Goal: Information Seeking & Learning: Find specific page/section

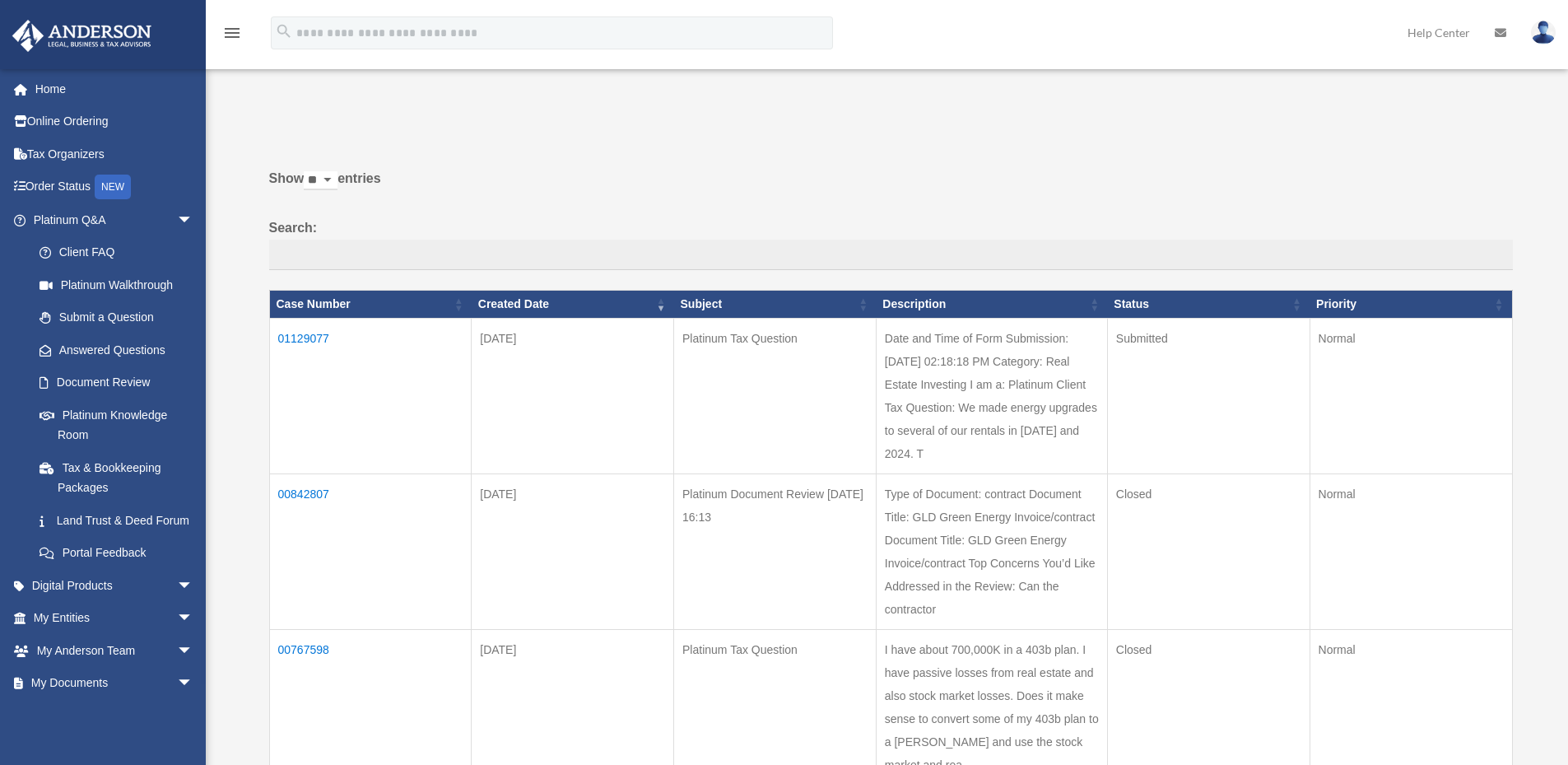
select select "**"
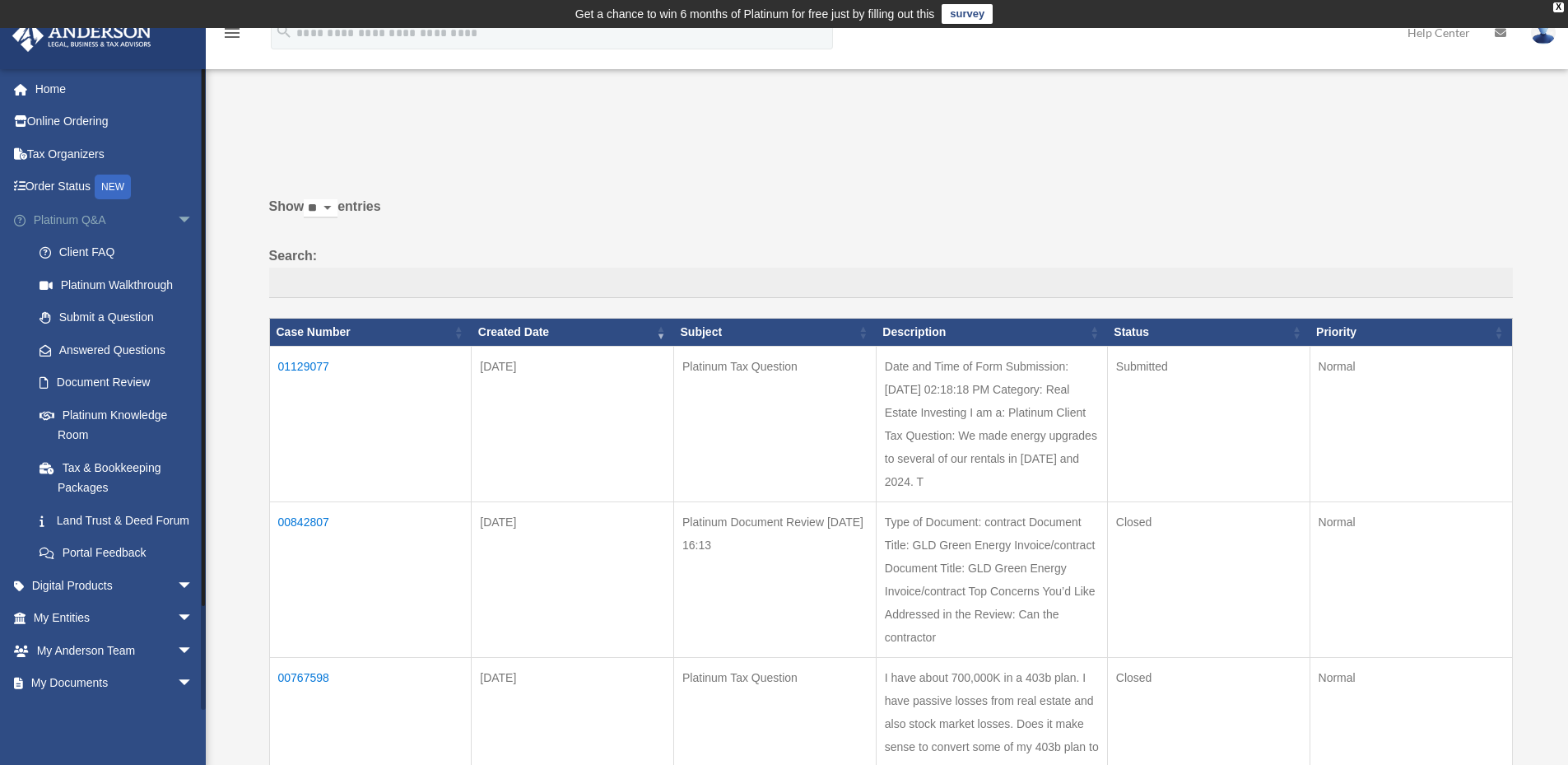
click at [177, 219] on span "arrow_drop_down" at bounding box center [193, 221] width 33 height 34
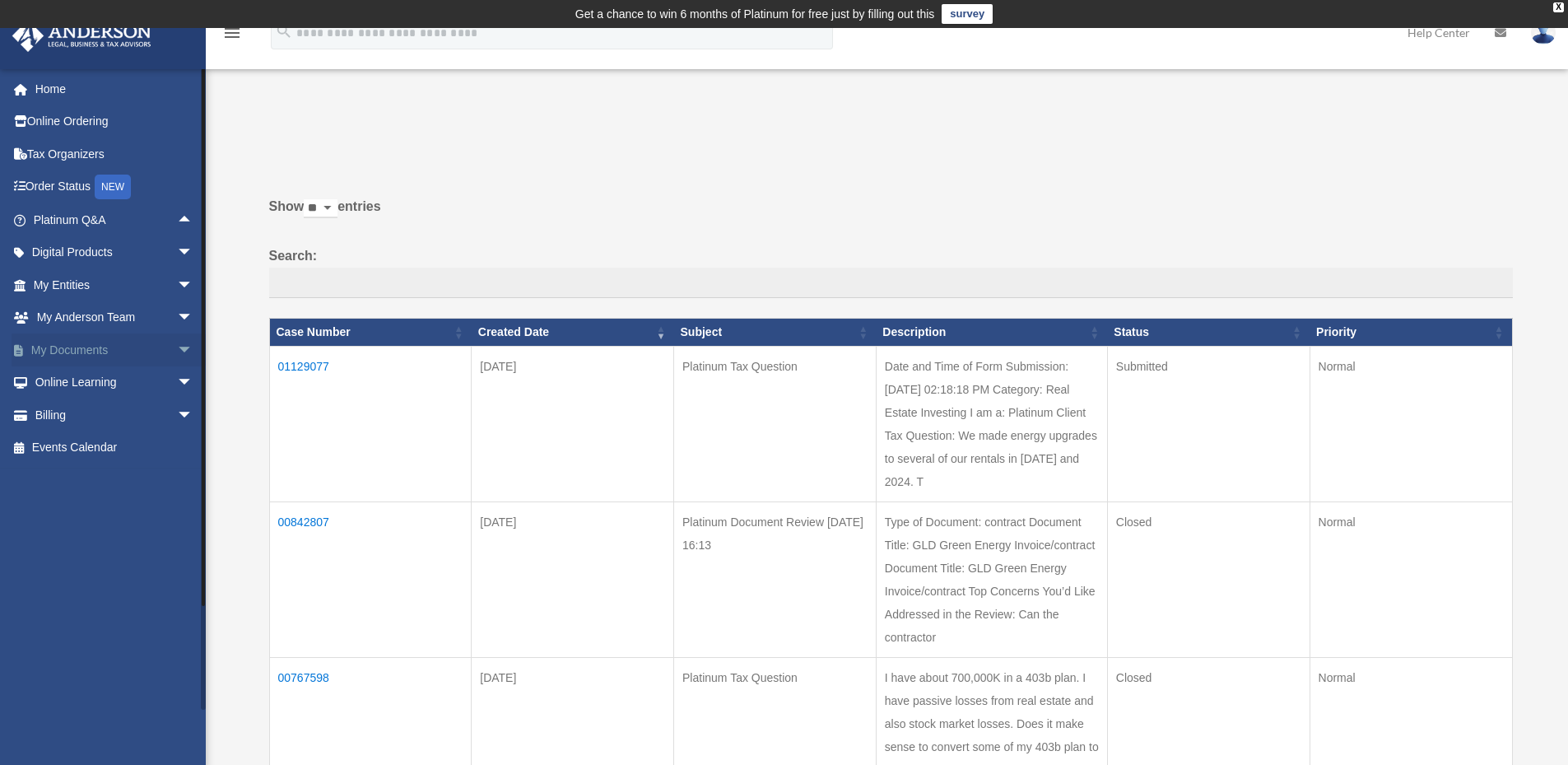
click at [177, 348] on span "arrow_drop_down" at bounding box center [193, 351] width 33 height 34
click at [72, 378] on link "Box" at bounding box center [121, 383] width 195 height 33
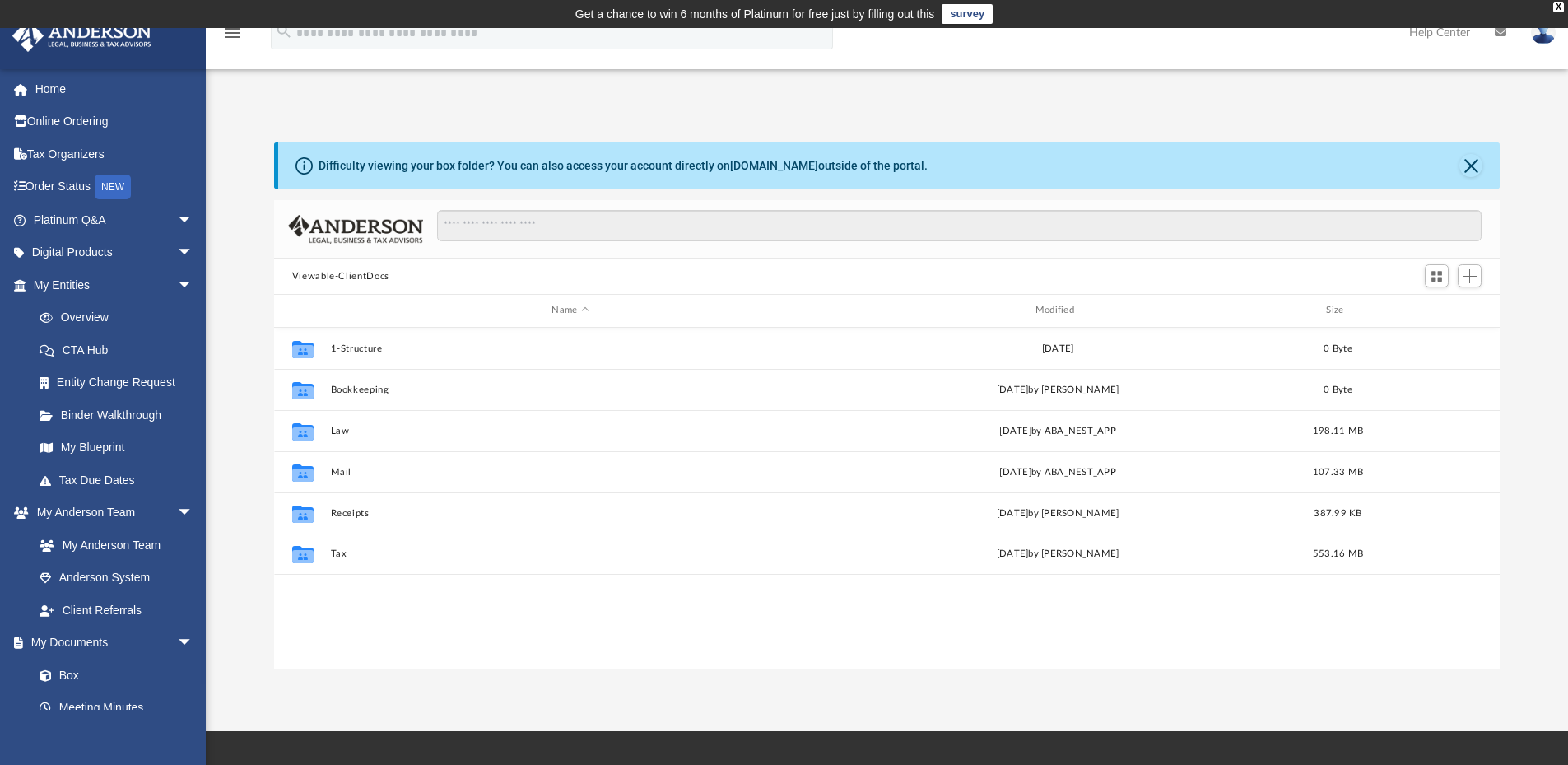
scroll to position [362, 1213]
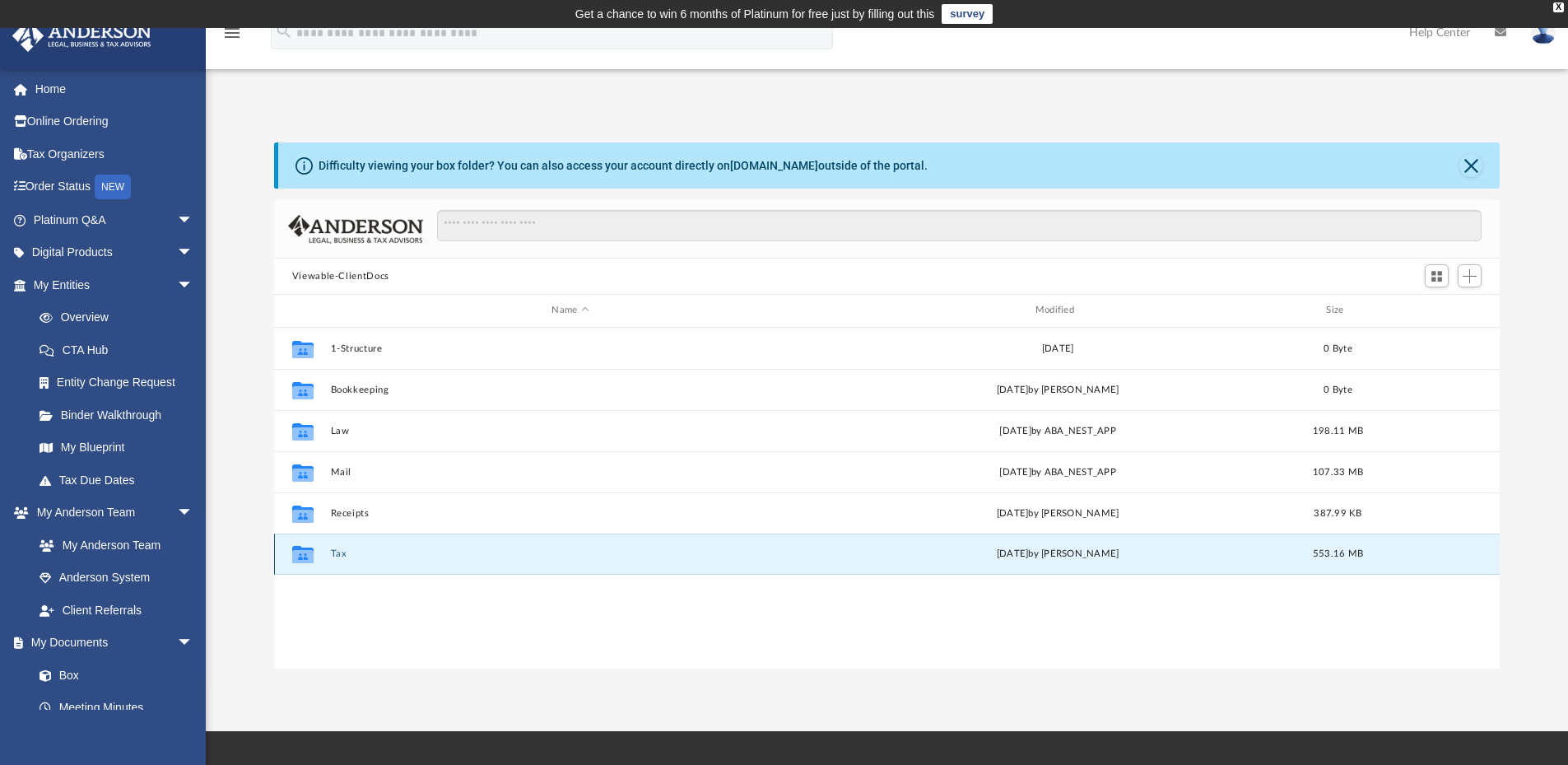
click at [334, 552] on button "Tax" at bounding box center [569, 553] width 480 height 11
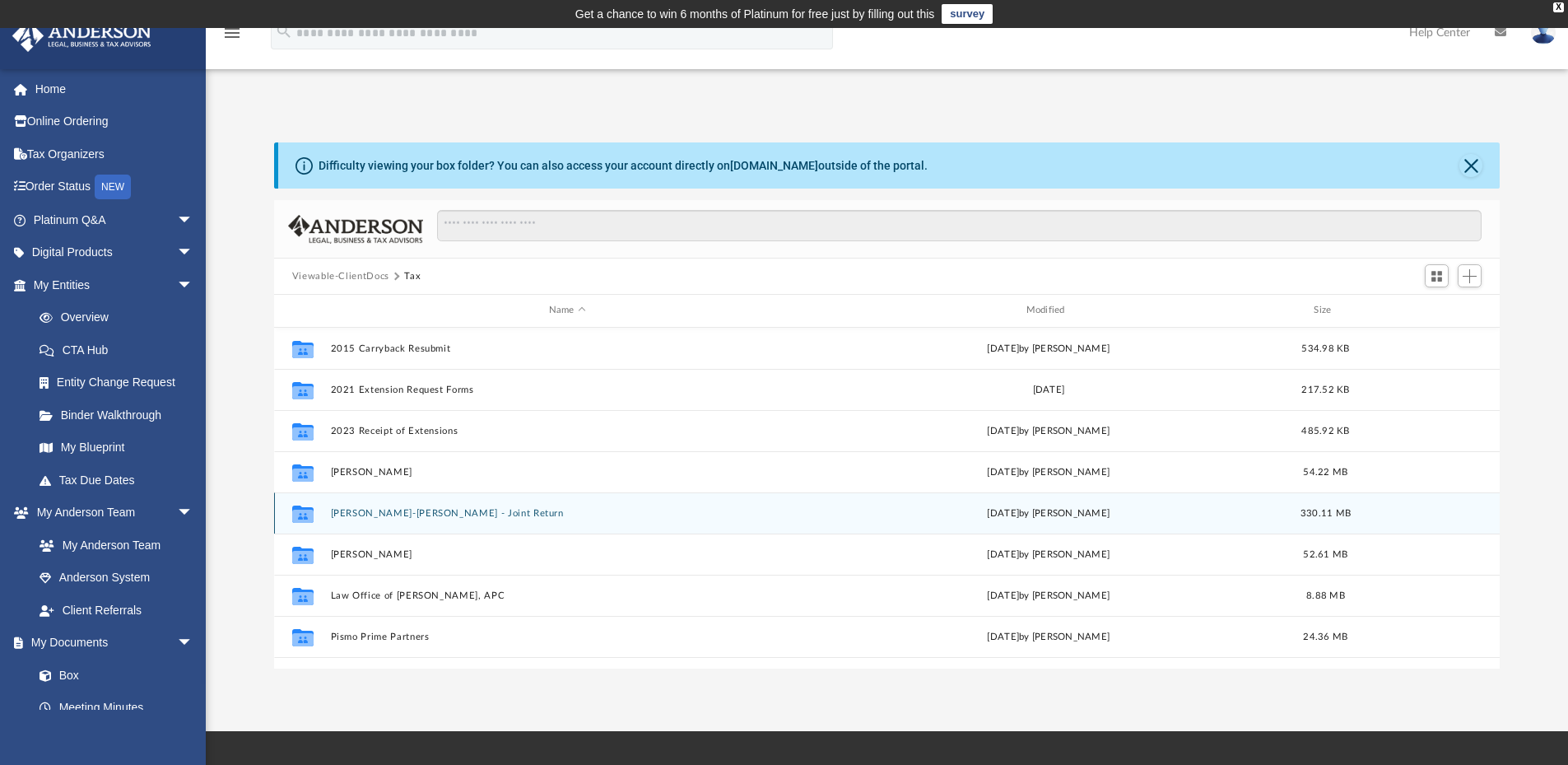
click at [388, 513] on button "[PERSON_NAME]-[PERSON_NAME] - Joint Return" at bounding box center [567, 513] width 474 height 11
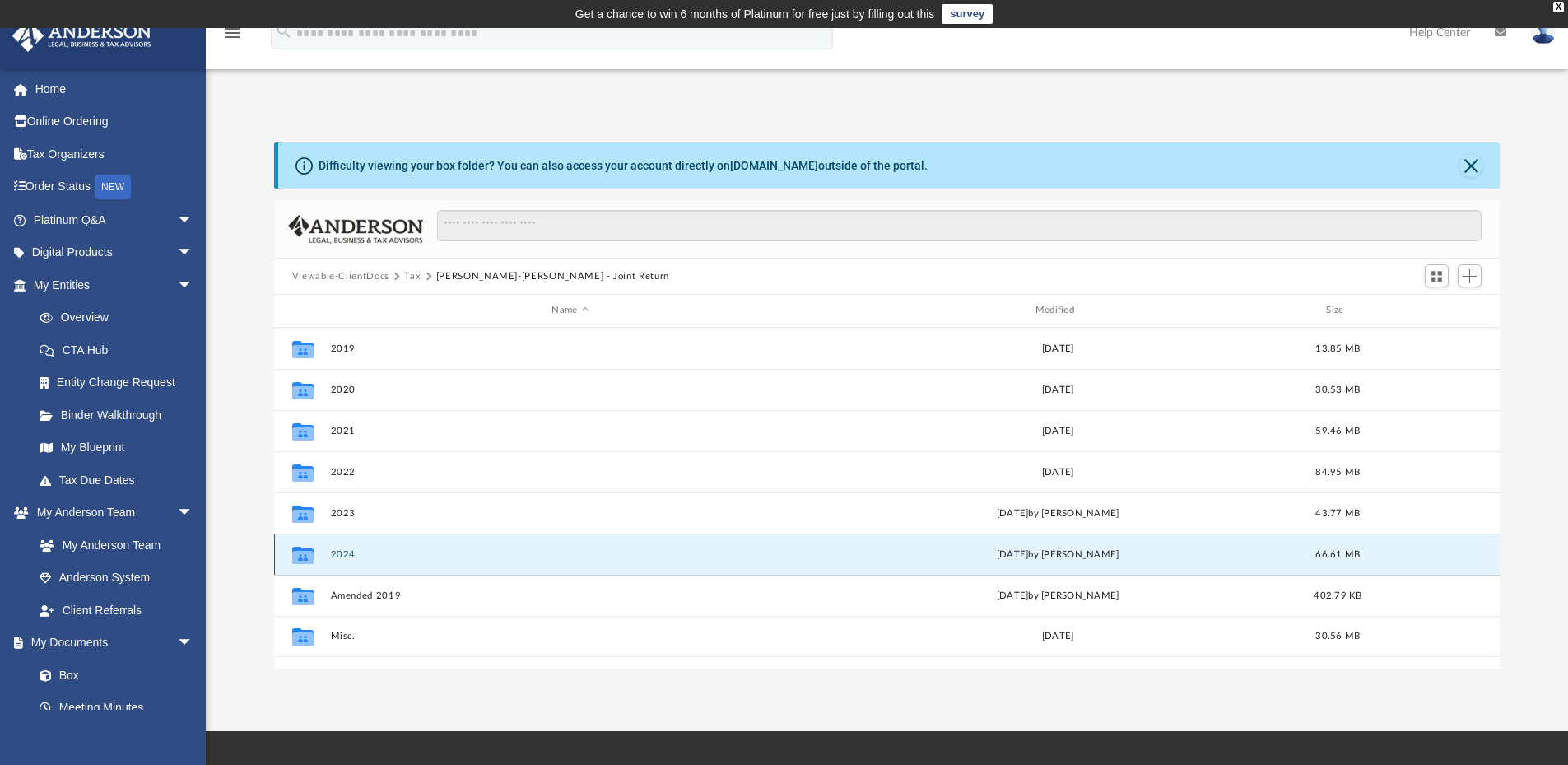
click at [351, 552] on button "2024" at bounding box center [569, 554] width 480 height 11
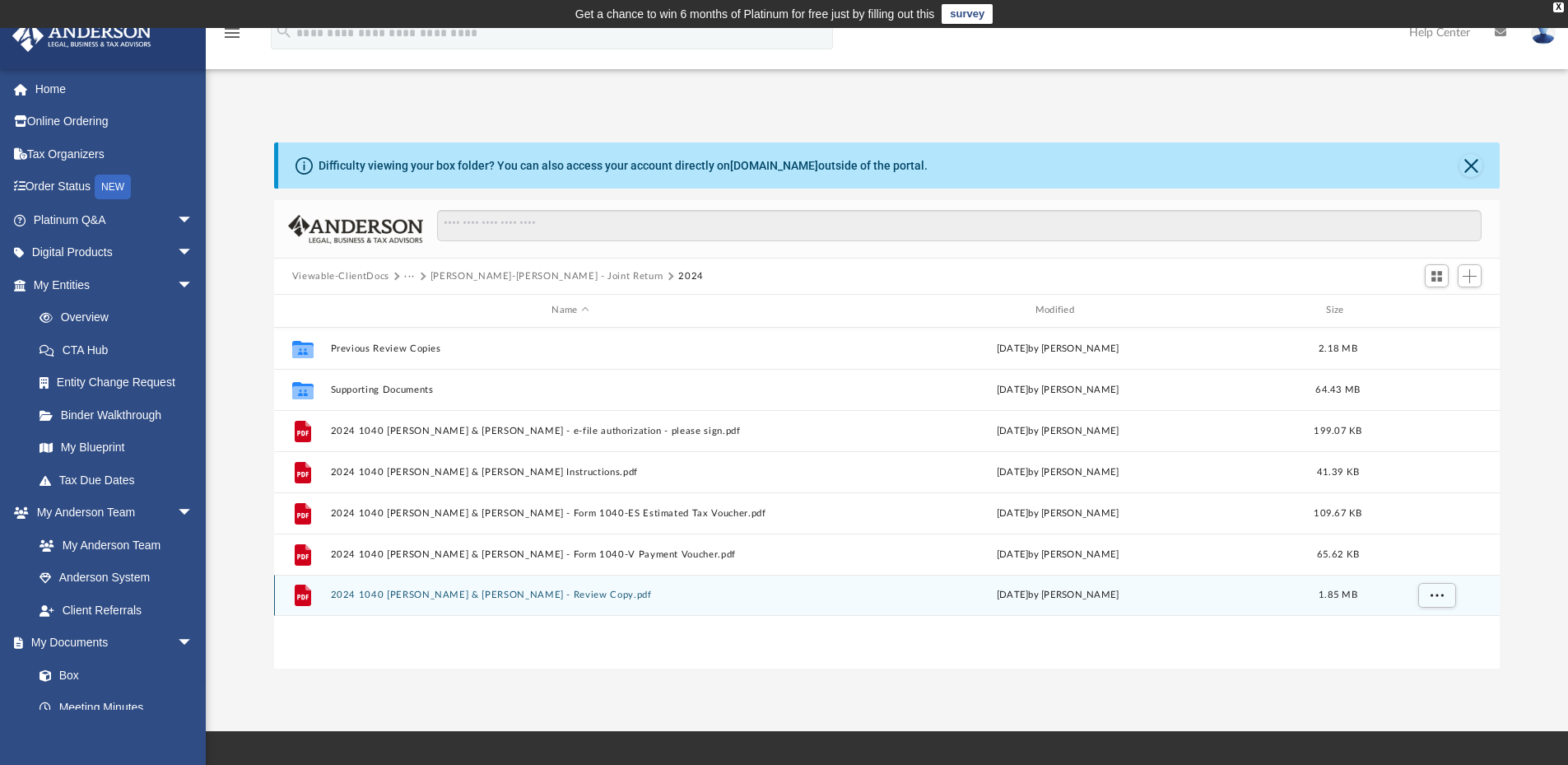
click at [489, 595] on button "2024 1040 [PERSON_NAME] & [PERSON_NAME] - Review Copy.pdf" at bounding box center [569, 595] width 480 height 11
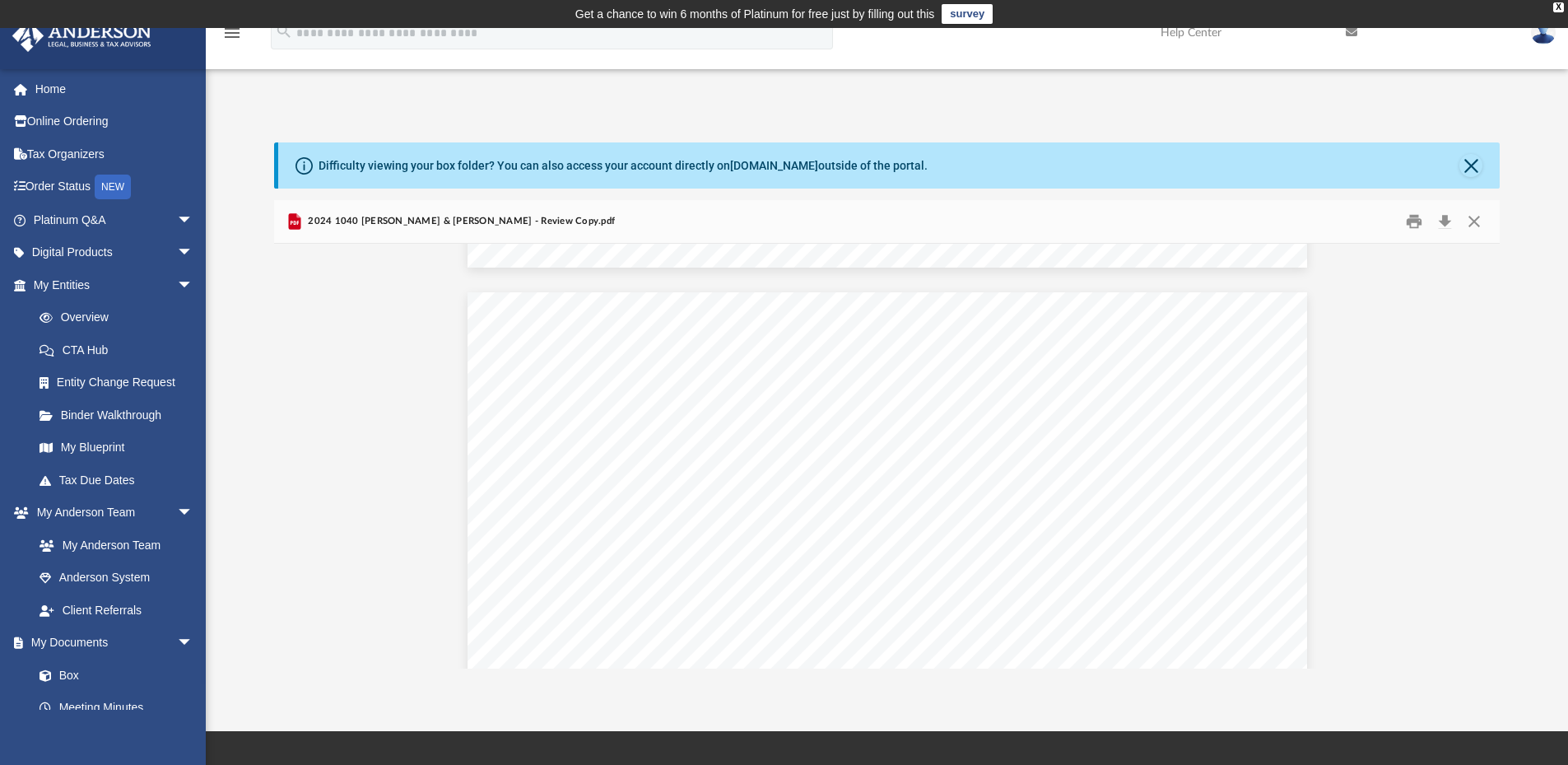
scroll to position [27831, 0]
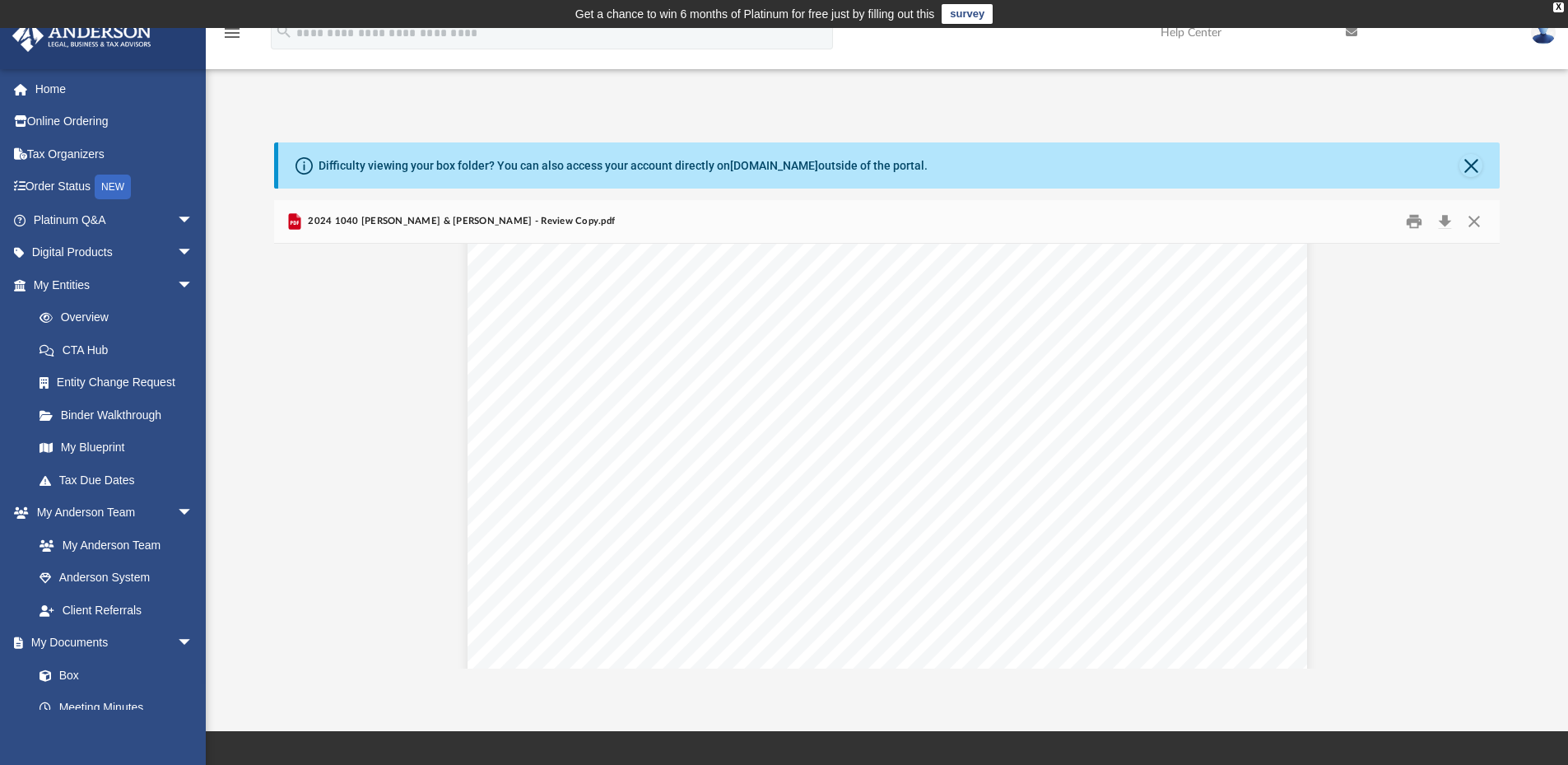
scroll to position [45533, 0]
click at [1268, 606] on div "403806 [DATE] Part 1- 1. 2. 3. 4. 5. gain (or loss) Part 2- 6. 7. 8. 9. 10. 11.…" at bounding box center [887, 347] width 839 height 1087
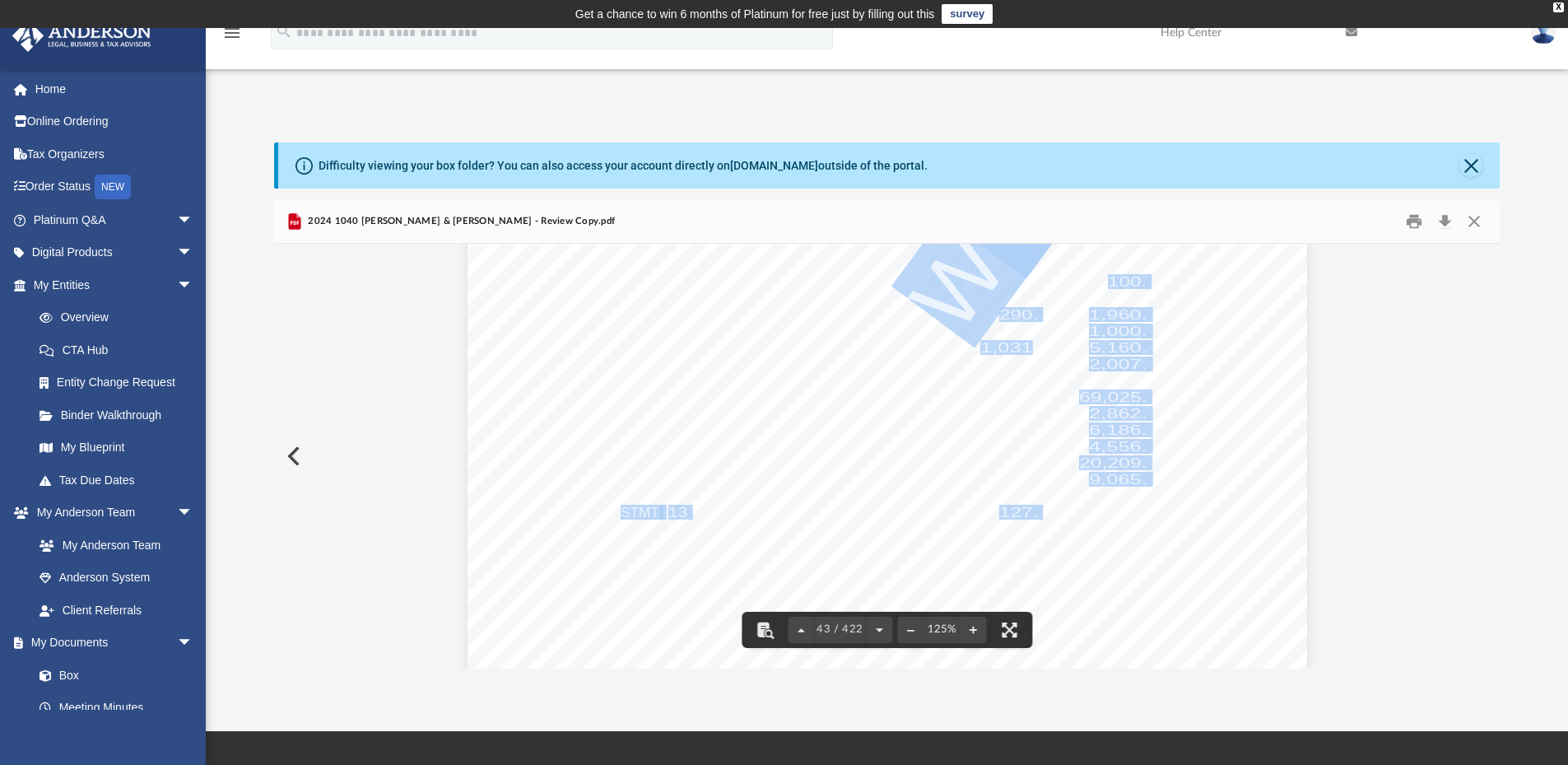
drag, startPoint x: 963, startPoint y: 345, endPoint x: 1020, endPoint y: 345, distance: 57.0
click at [1020, 345] on div "Department of the Treasury Internal Revenue Service Attachment Sequence No. 421…" at bounding box center [887, 306] width 839 height 1087
drag, startPoint x: 1020, startPoint y: 345, endPoint x: 1016, endPoint y: 353, distance: 8.9
click at [1016, 353] on span "1,031." at bounding box center [1009, 347] width 58 height 13
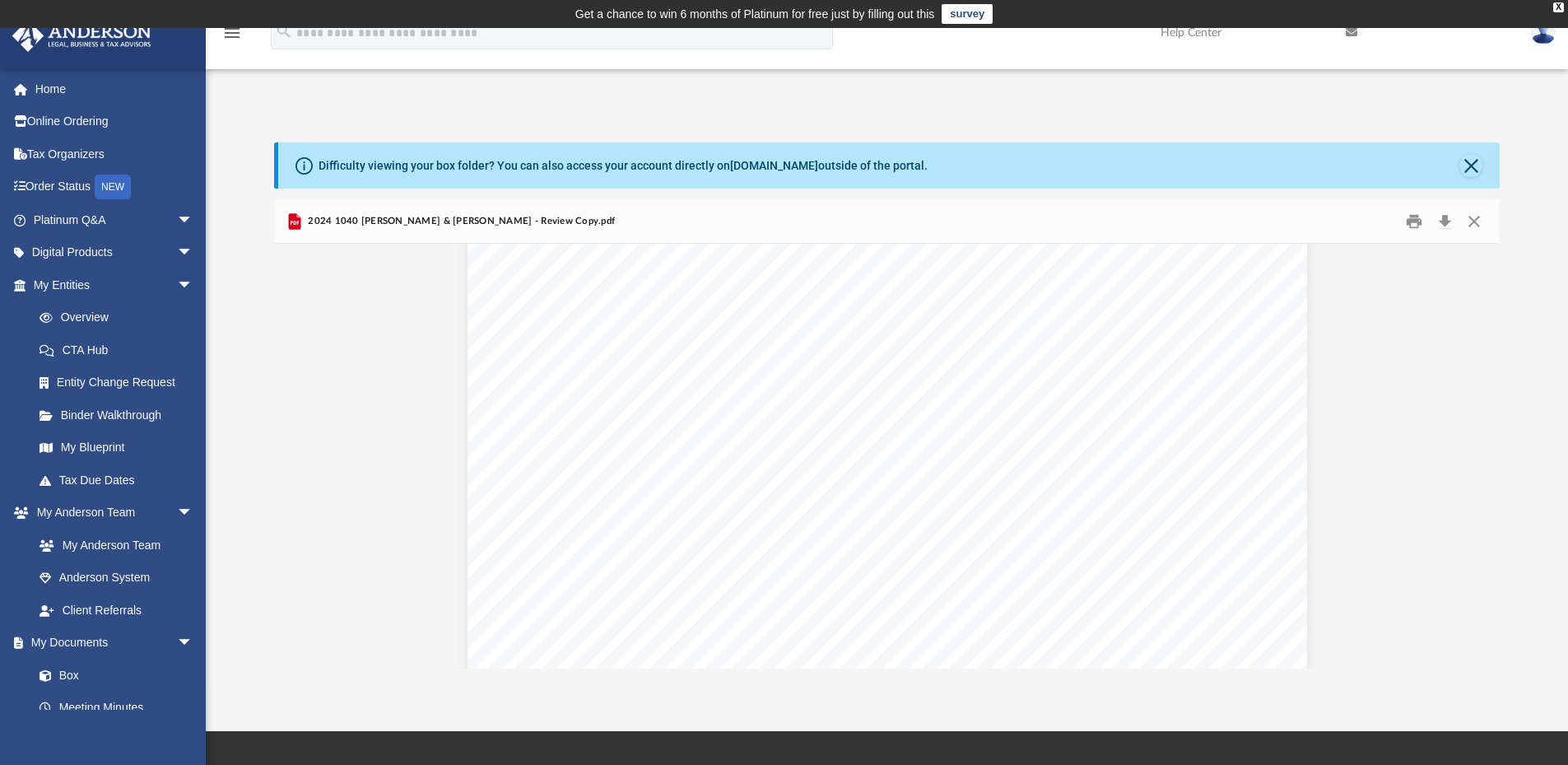
scroll to position [46604, 0]
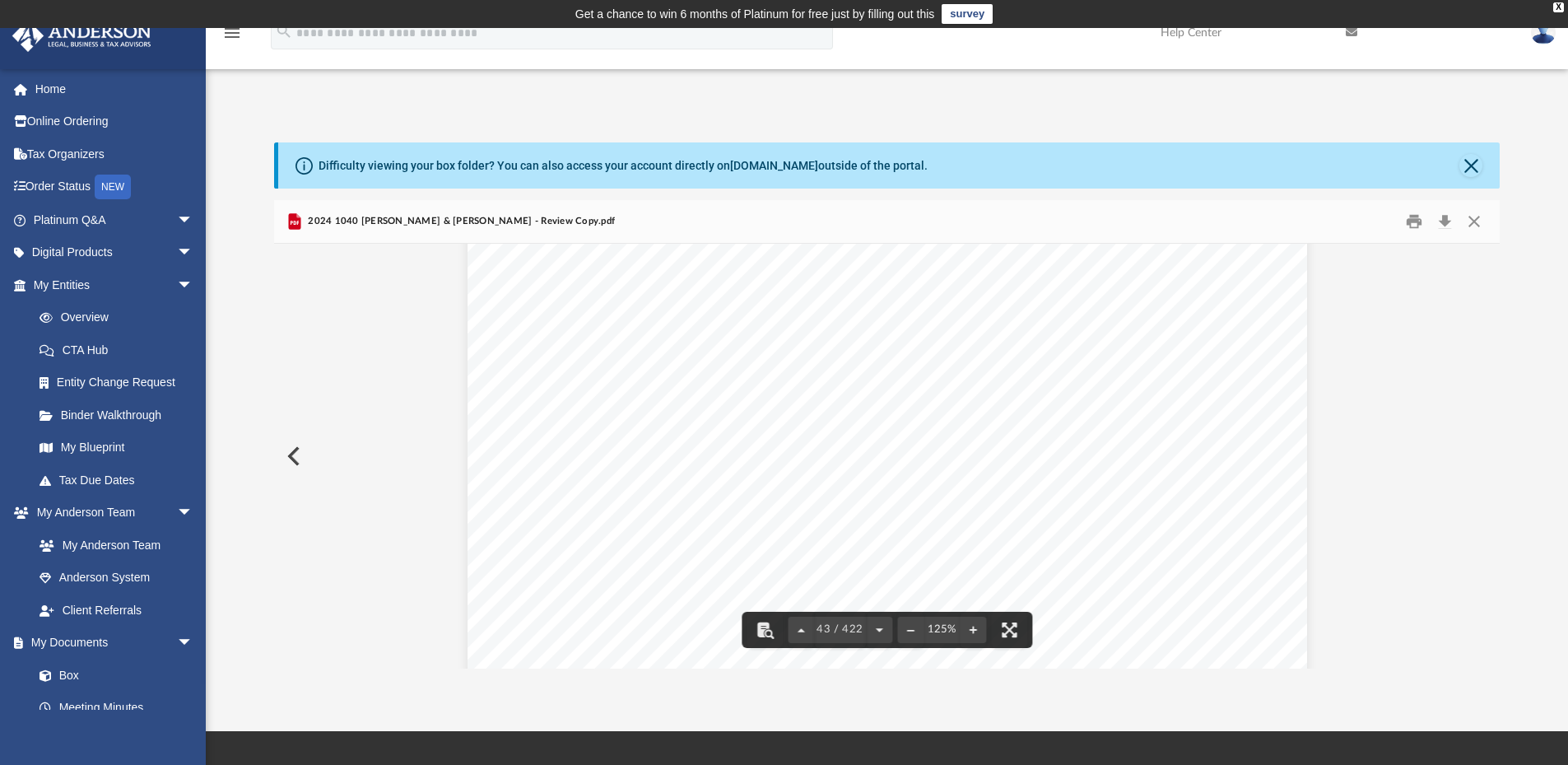
click at [1094, 514] on span "6,186." at bounding box center [1118, 512] width 58 height 13
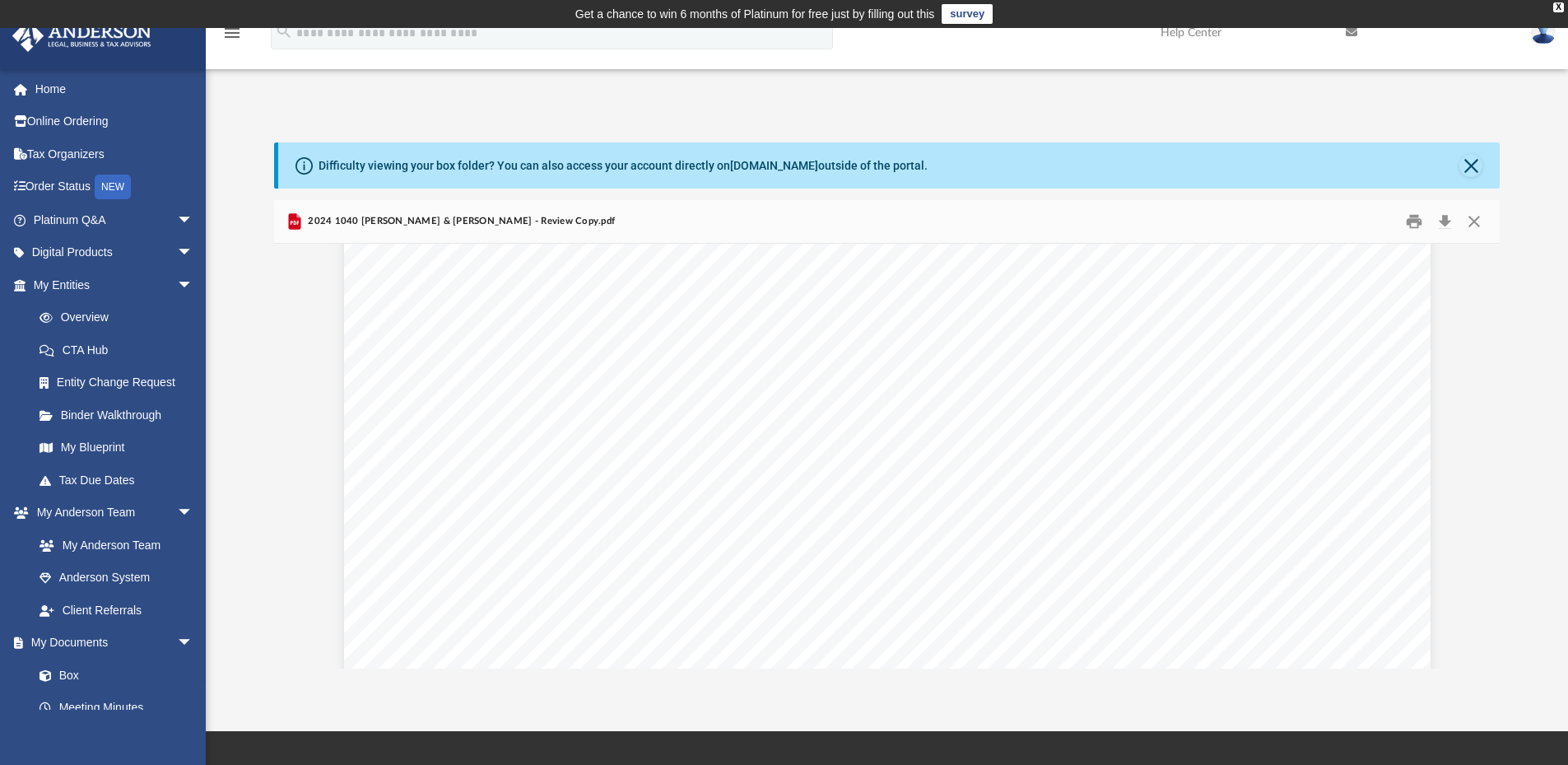
scroll to position [92220, 0]
